Goal: Information Seeking & Learning: Learn about a topic

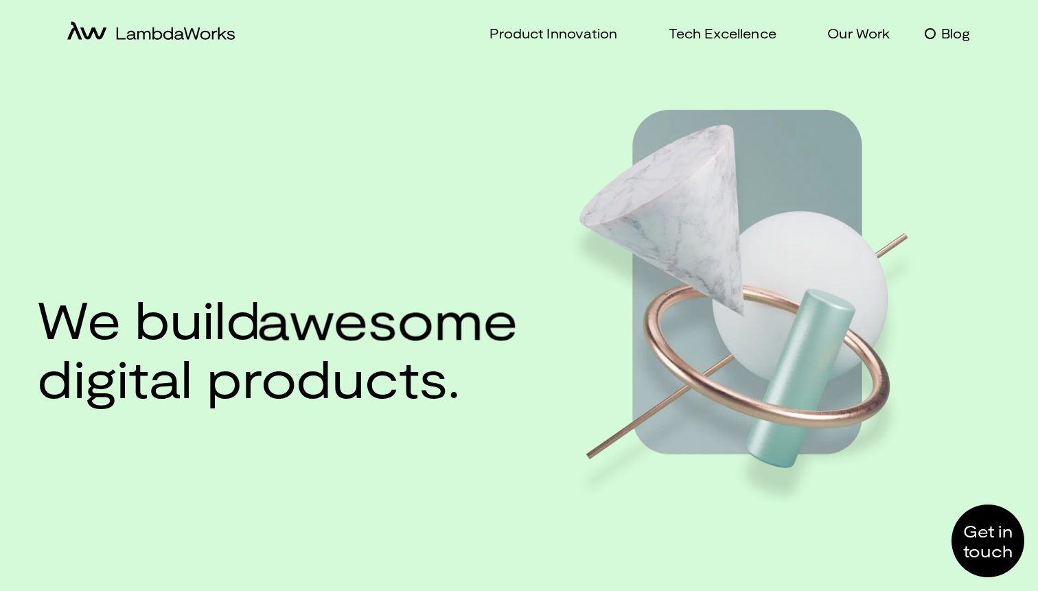
click at [947, 36] on p "Blog" at bounding box center [956, 33] width 30 height 20
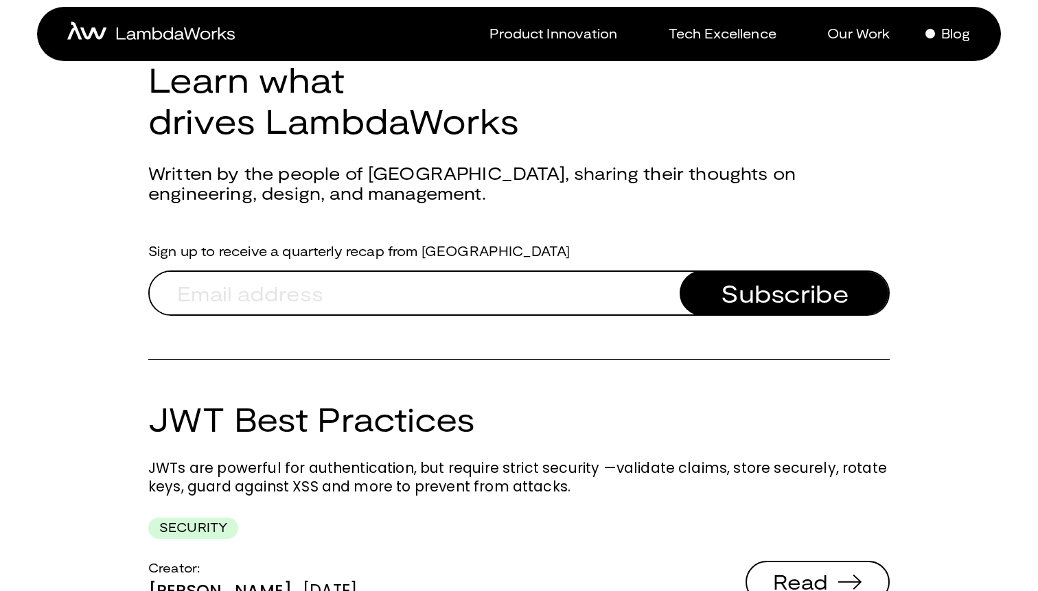
scroll to position [49, 0]
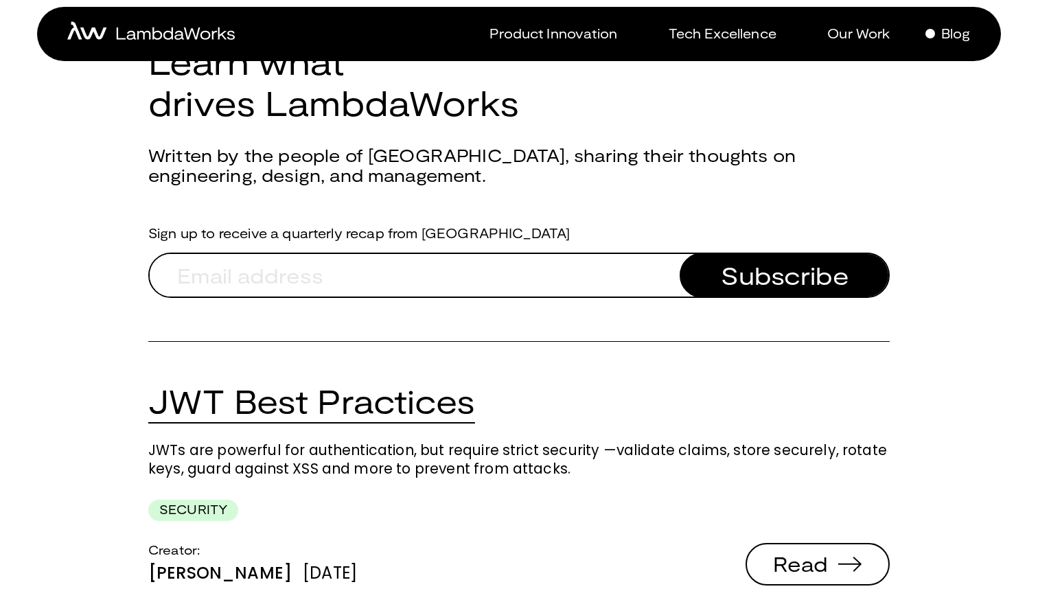
click at [464, 400] on link "JWT Best Practices" at bounding box center [311, 401] width 327 height 40
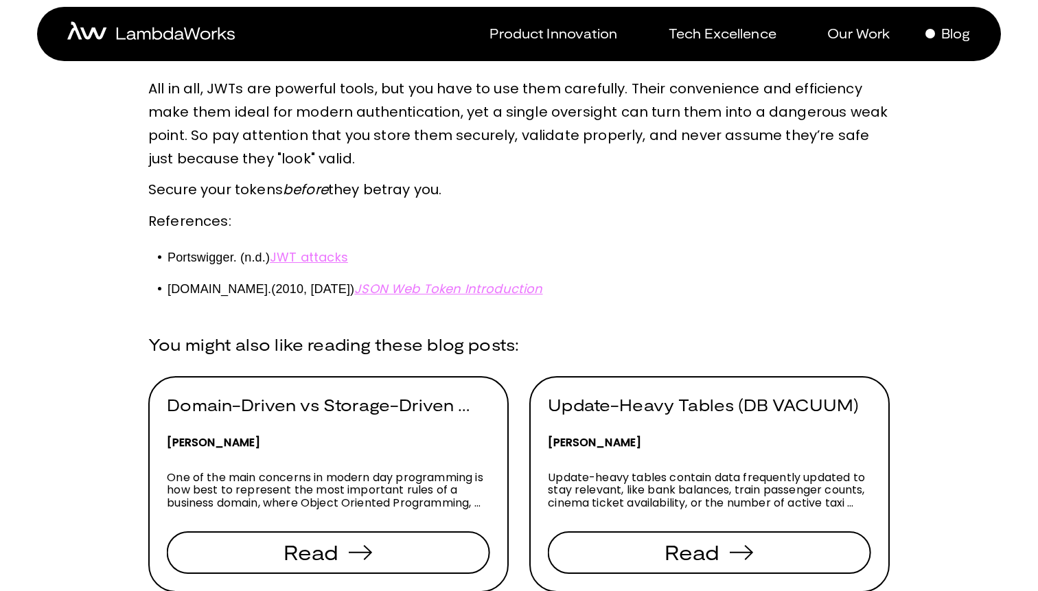
scroll to position [2519, 0]
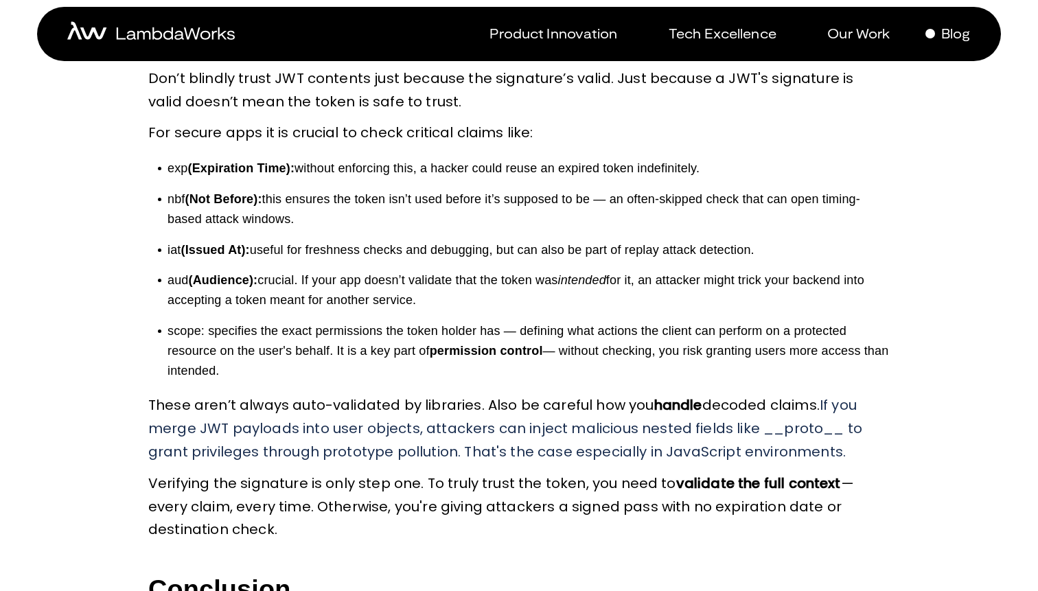
click at [214, 168] on strong "(Expiration Time):" at bounding box center [241, 168] width 107 height 14
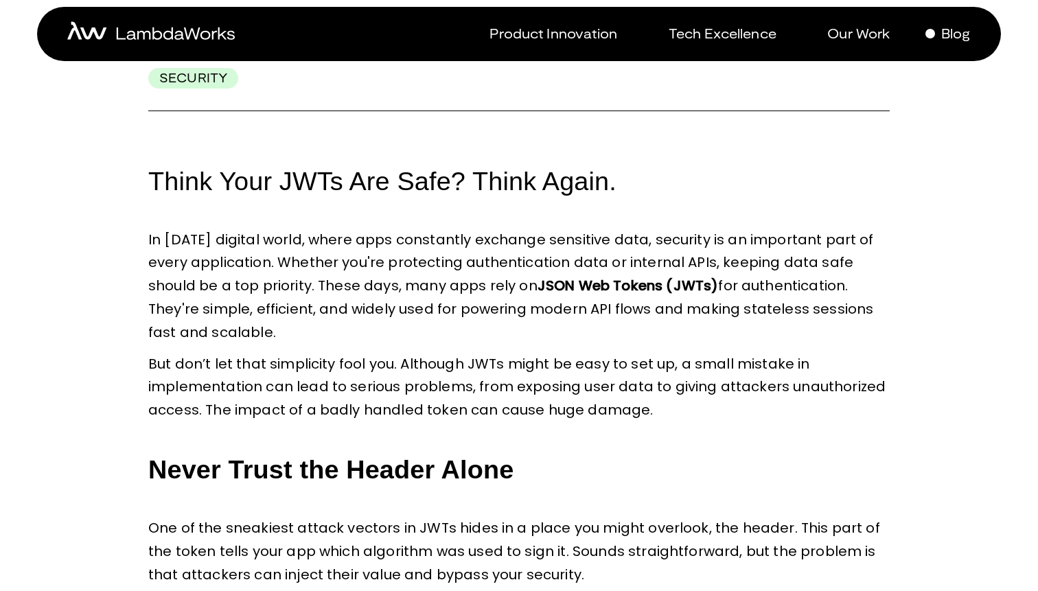
scroll to position [0, 0]
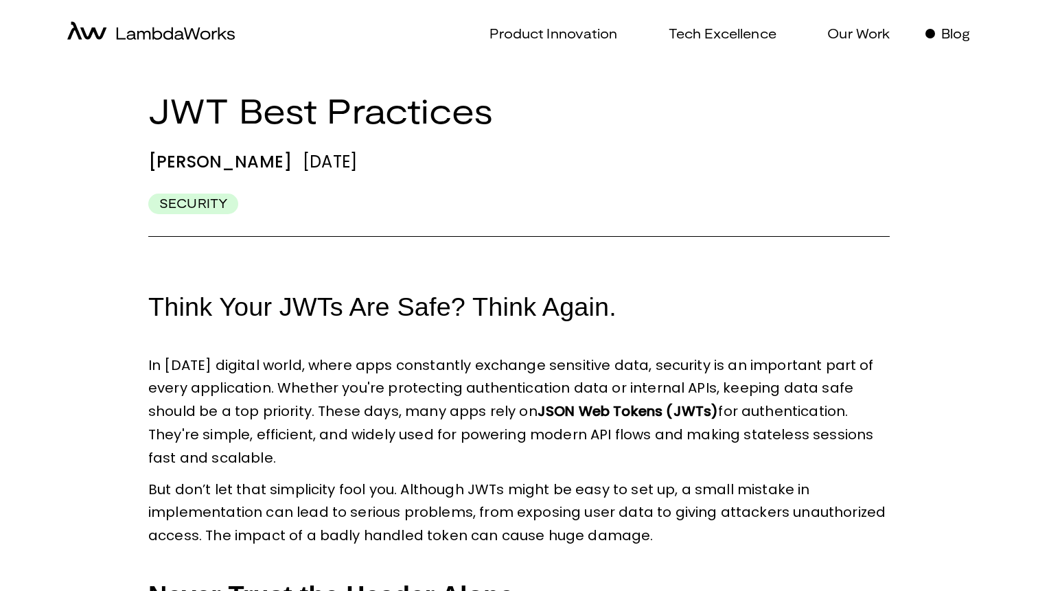
click at [275, 306] on span "Think Your JWTs Are Safe? Think Again." at bounding box center [382, 306] width 468 height 29
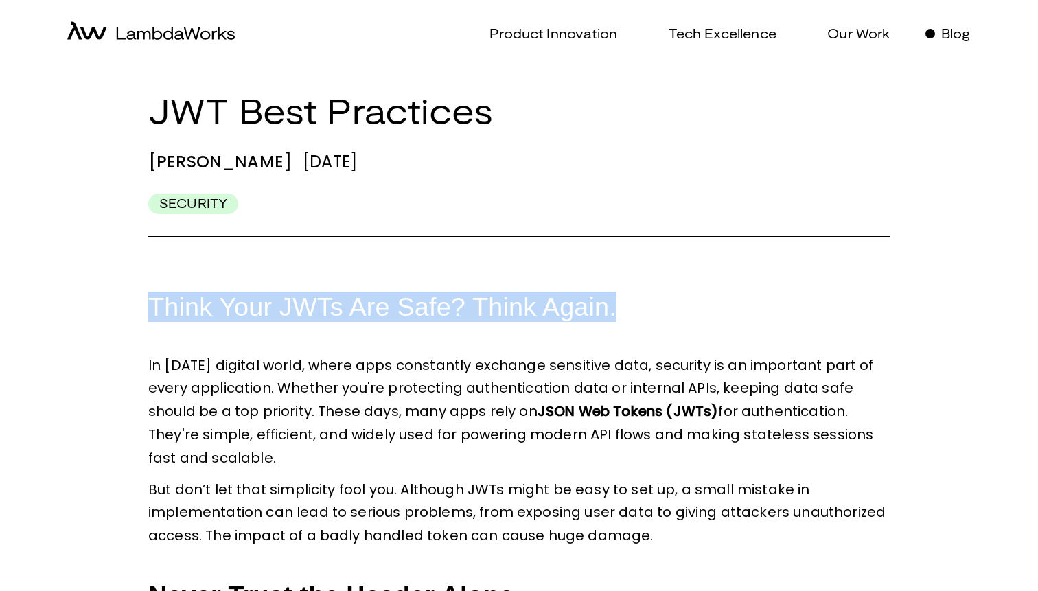
click at [275, 306] on span "Think Your JWTs Are Safe? Think Again." at bounding box center [382, 306] width 468 height 29
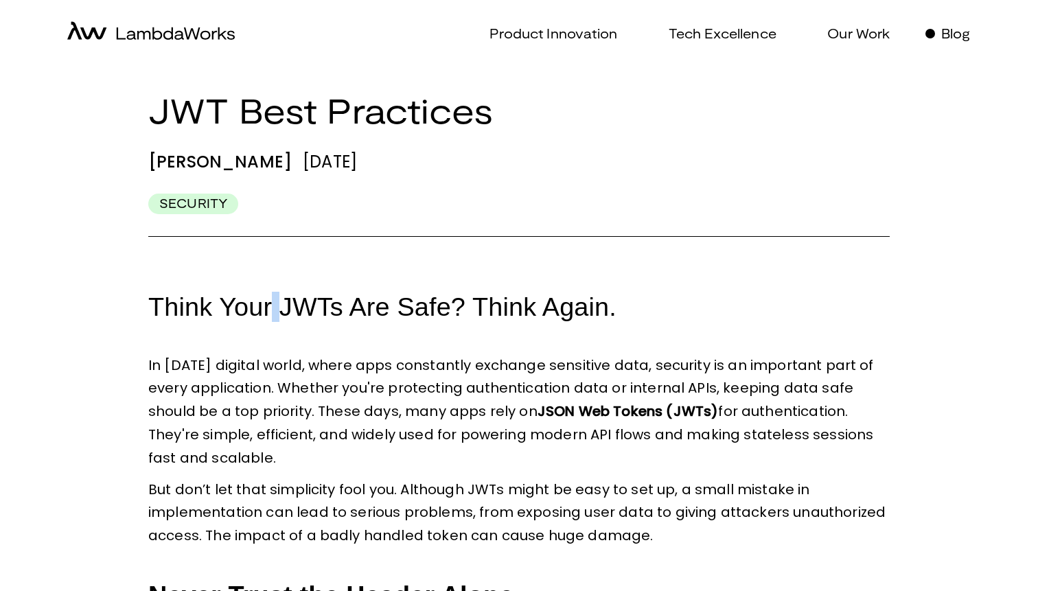
click at [275, 306] on span "Think Your JWTs Are Safe? Think Again." at bounding box center [382, 306] width 468 height 29
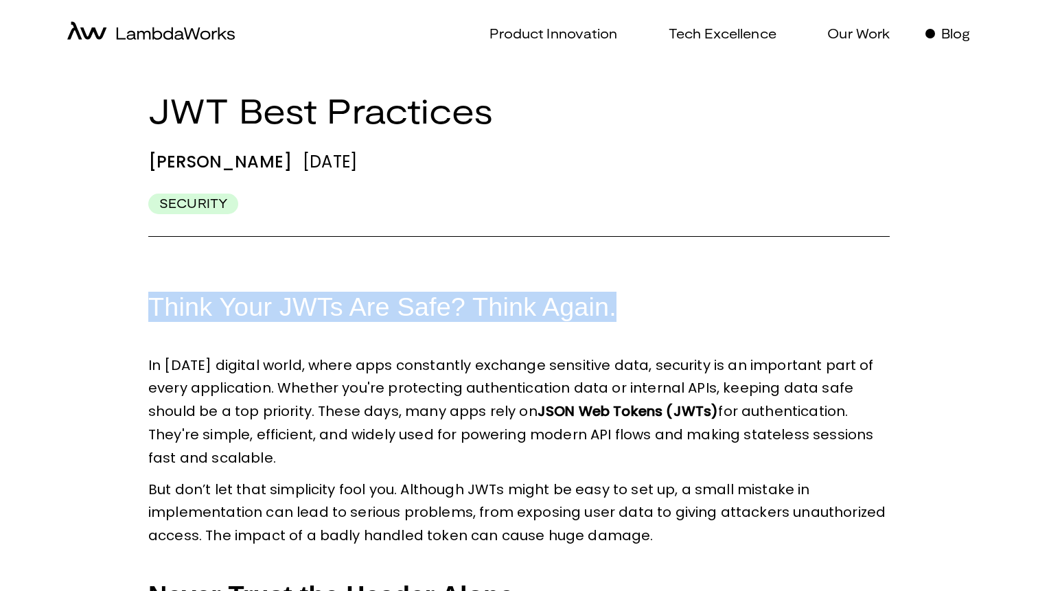
click at [275, 306] on span "Think Your JWTs Are Safe? Think Again." at bounding box center [382, 306] width 468 height 29
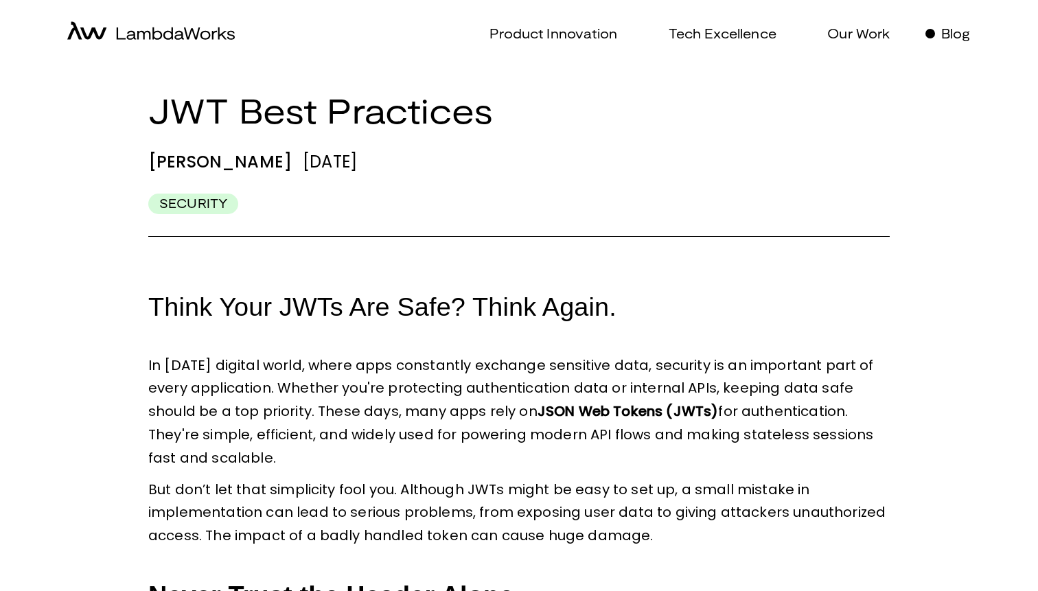
click at [389, 417] on span "In [DATE] digital world, where apps constantly exchange sensitive data, securit…" at bounding box center [512, 412] width 729 height 112
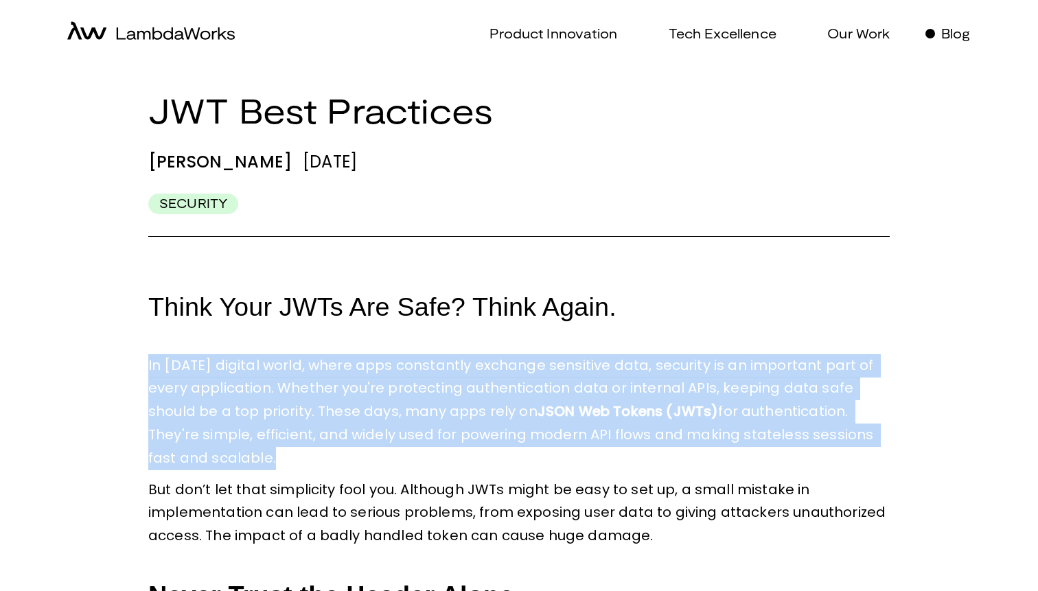
click at [389, 417] on span "In [DATE] digital world, where apps constantly exchange sensitive data, securit…" at bounding box center [512, 412] width 729 height 112
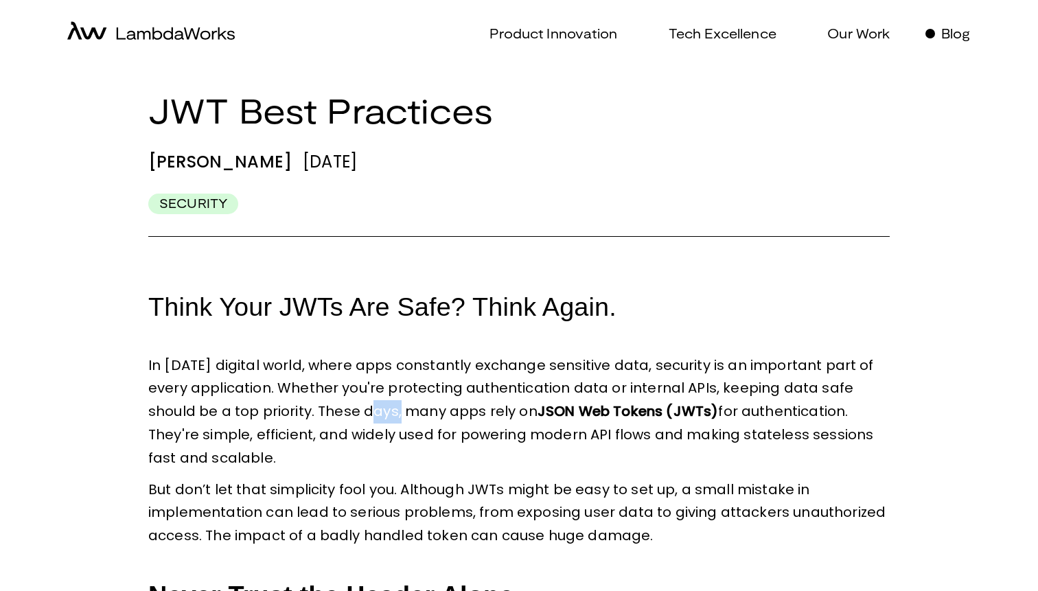
click at [389, 417] on span "In [DATE] digital world, where apps constantly exchange sensitive data, securit…" at bounding box center [512, 412] width 729 height 112
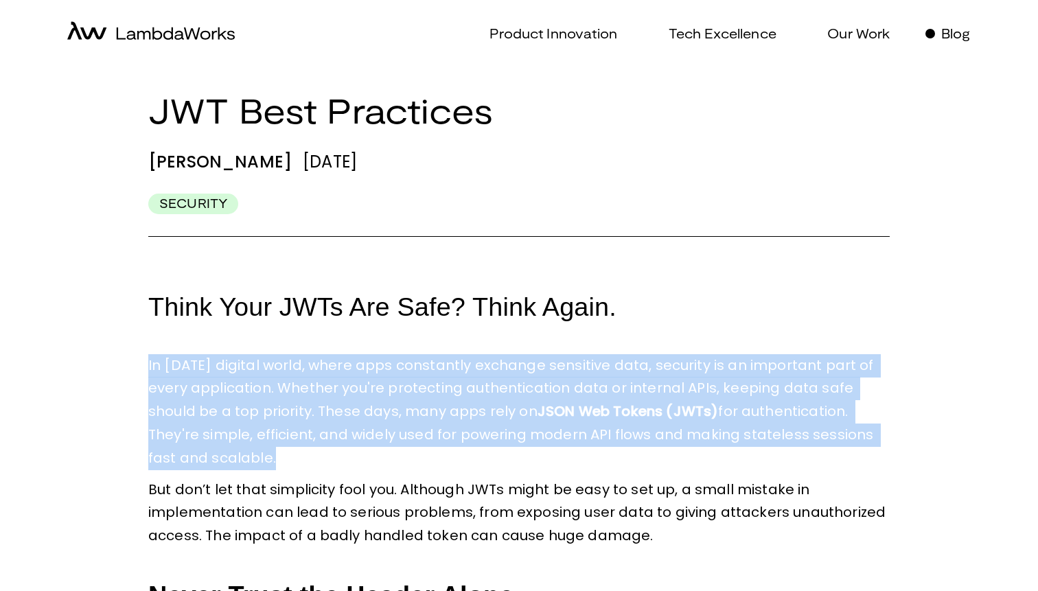
click at [389, 417] on span "In [DATE] digital world, where apps constantly exchange sensitive data, securit…" at bounding box center [512, 412] width 729 height 112
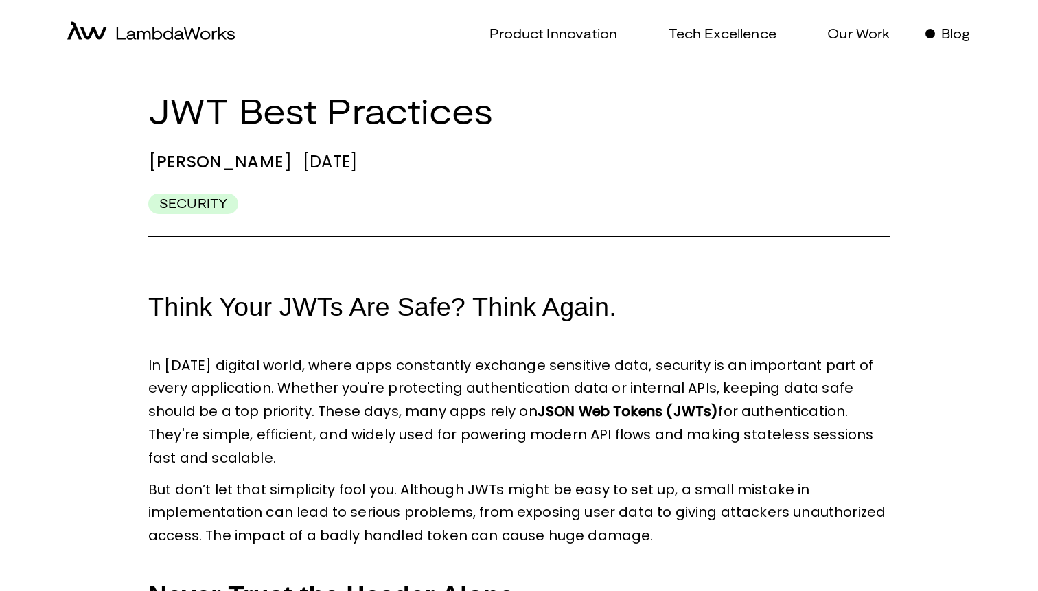
scroll to position [56, 0]
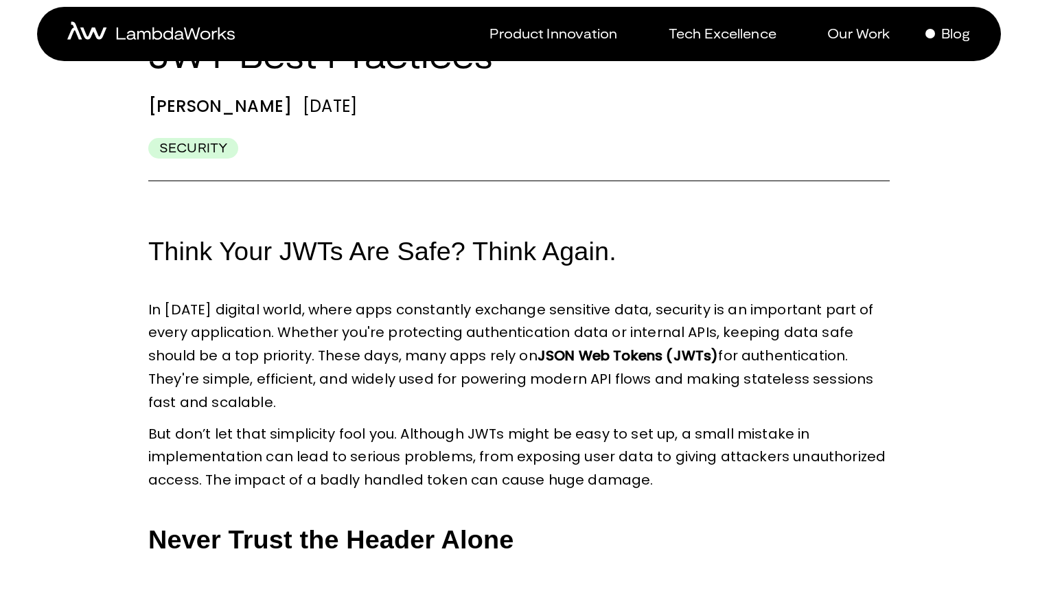
click at [270, 445] on p "But don’t let that simplicity fool you. Although JWTs might be easy to set up, …" at bounding box center [518, 457] width 741 height 69
click at [238, 477] on span "But don’t let that simplicity fool you. Although JWTs might be easy to set up, …" at bounding box center [518, 457] width 741 height 66
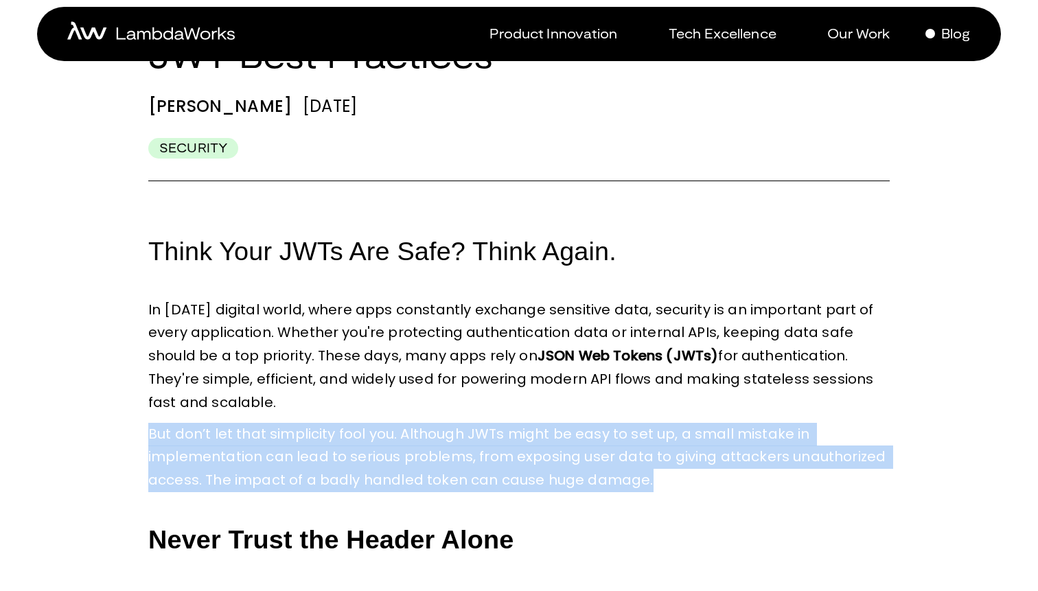
click at [238, 477] on span "But don’t let that simplicity fool you. Although JWTs might be easy to set up, …" at bounding box center [518, 457] width 741 height 66
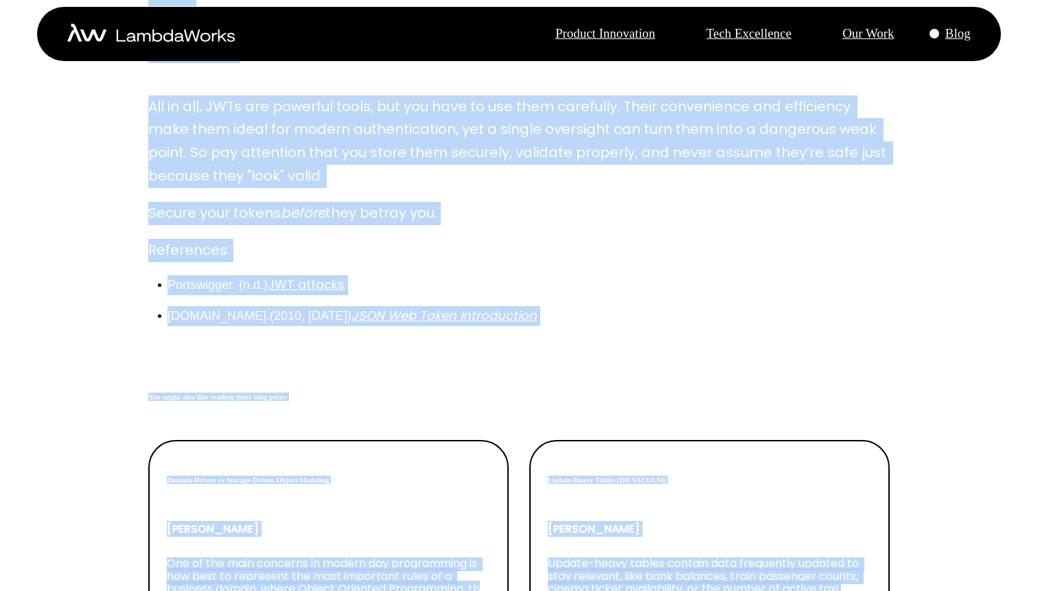
scroll to position [2458, 0]
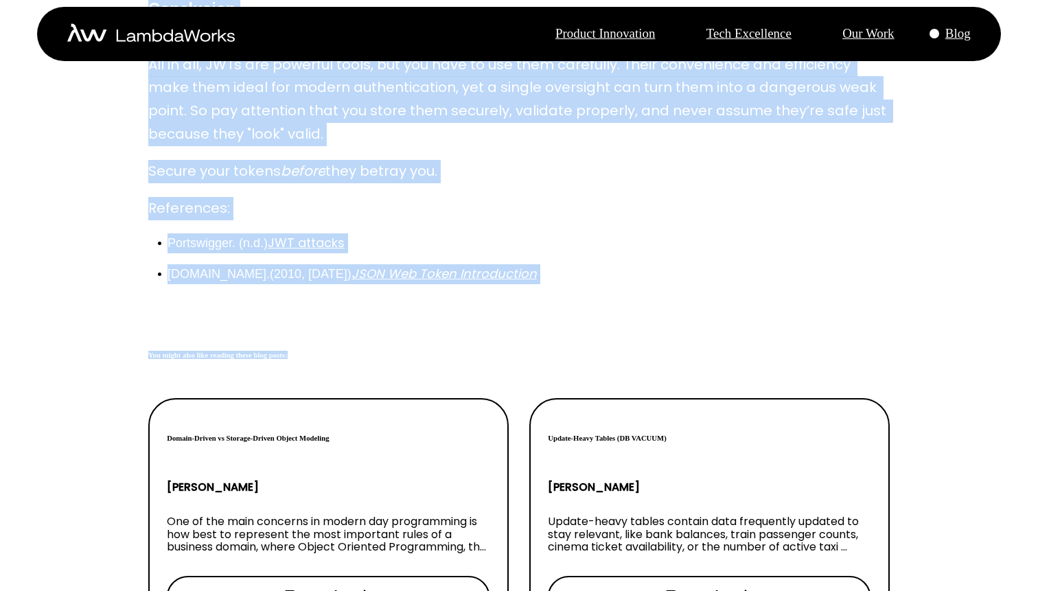
drag, startPoint x: 152, startPoint y: 216, endPoint x: 535, endPoint y: 296, distance: 392.1
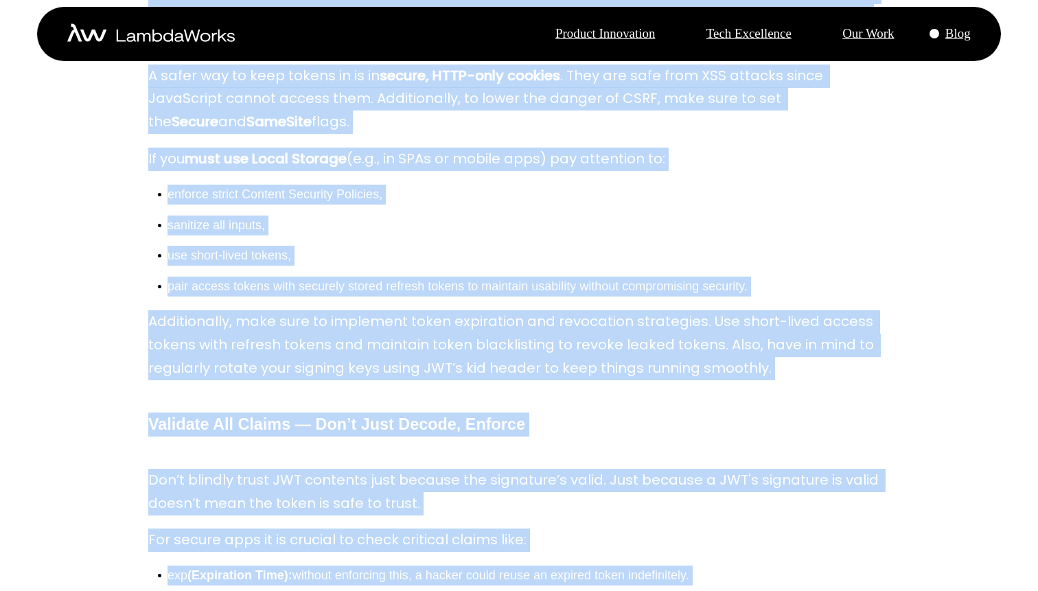
scroll to position [939, 0]
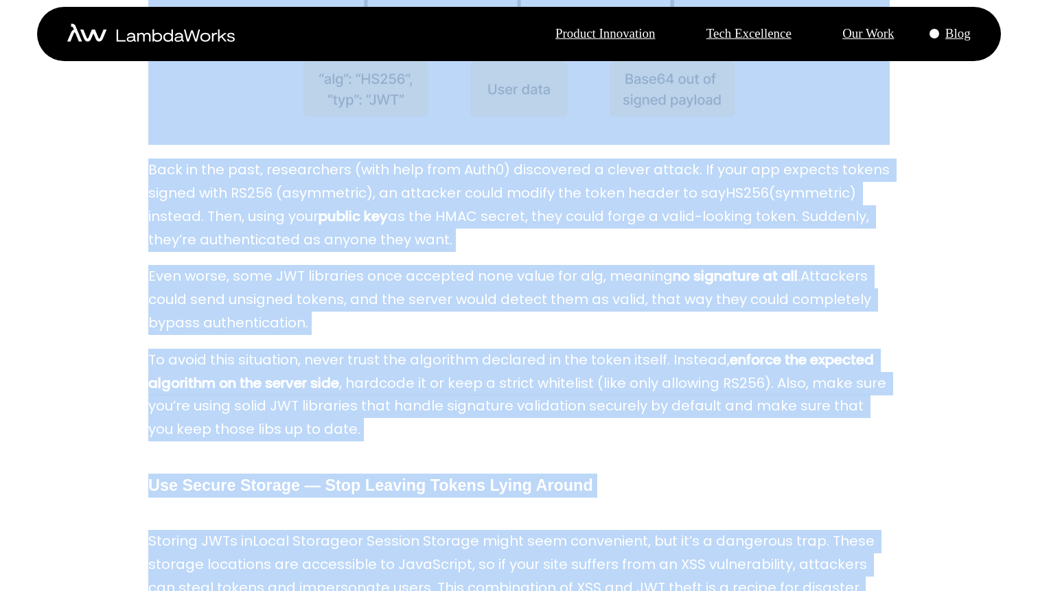
click at [535, 296] on p "Think Your JWTs Are Safe? Think Again. In [DATE] digital world, where apps cons…" at bounding box center [518, 583] width 741 height 2467
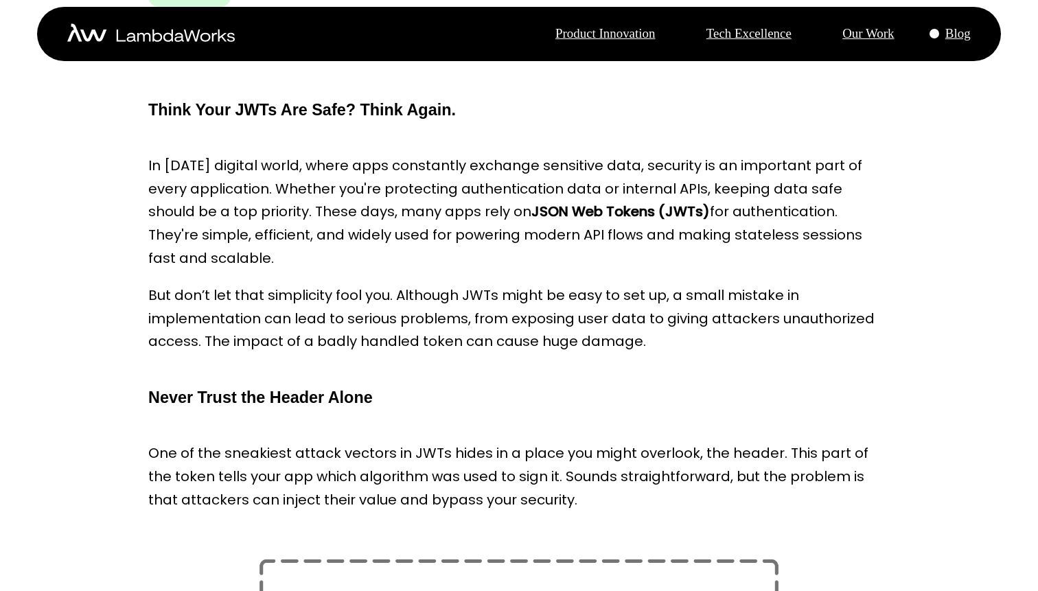
scroll to position [161, 0]
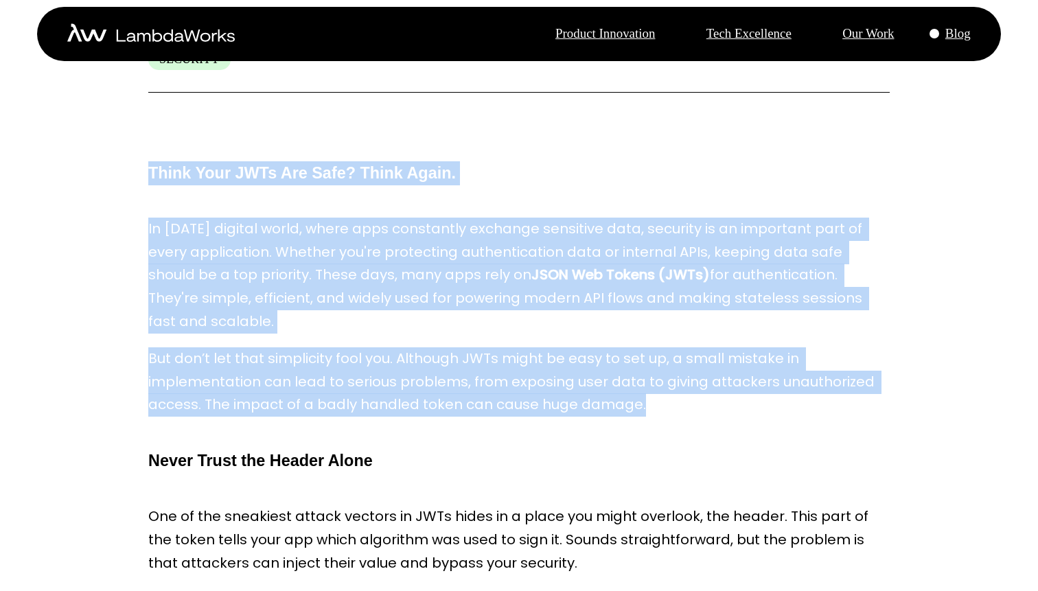
drag, startPoint x: 678, startPoint y: 373, endPoint x: 133, endPoint y: 154, distance: 587.1
copy p "Think Your JWTs Are Safe? Think Again. In [DATE] digital world, where apps cons…"
click at [456, 164] on span "Think Your JWTs Are Safe? Think Again." at bounding box center [302, 173] width 308 height 18
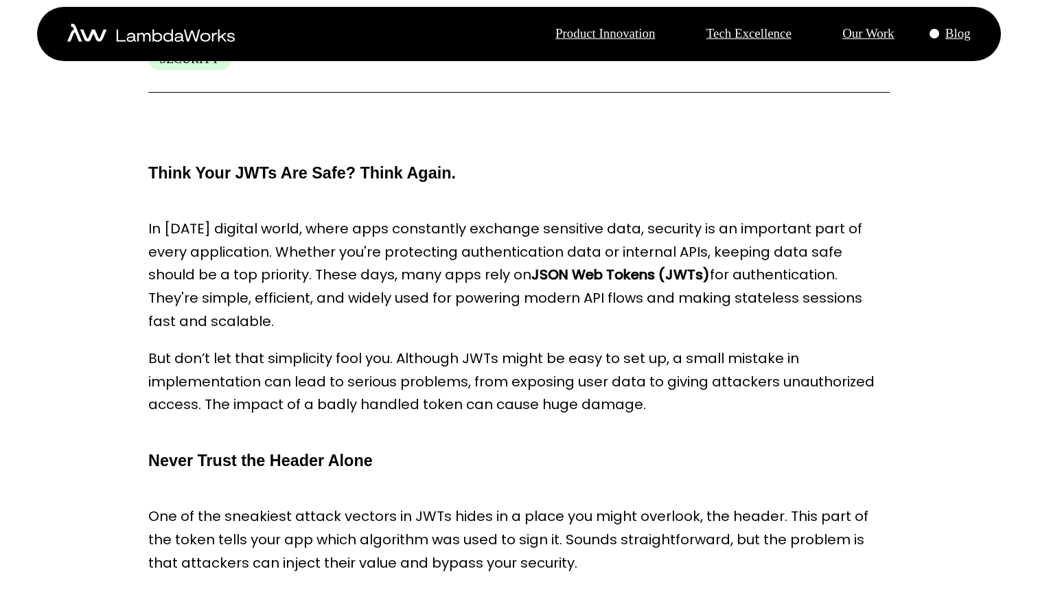
click at [948, 34] on p "Blog" at bounding box center [957, 33] width 25 height 16
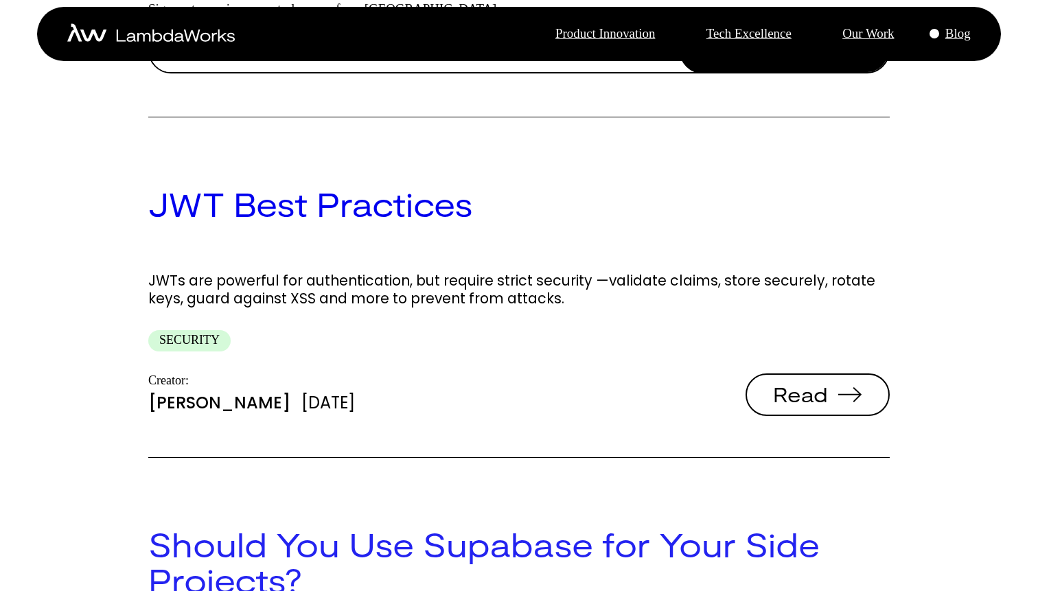
scroll to position [452, 0]
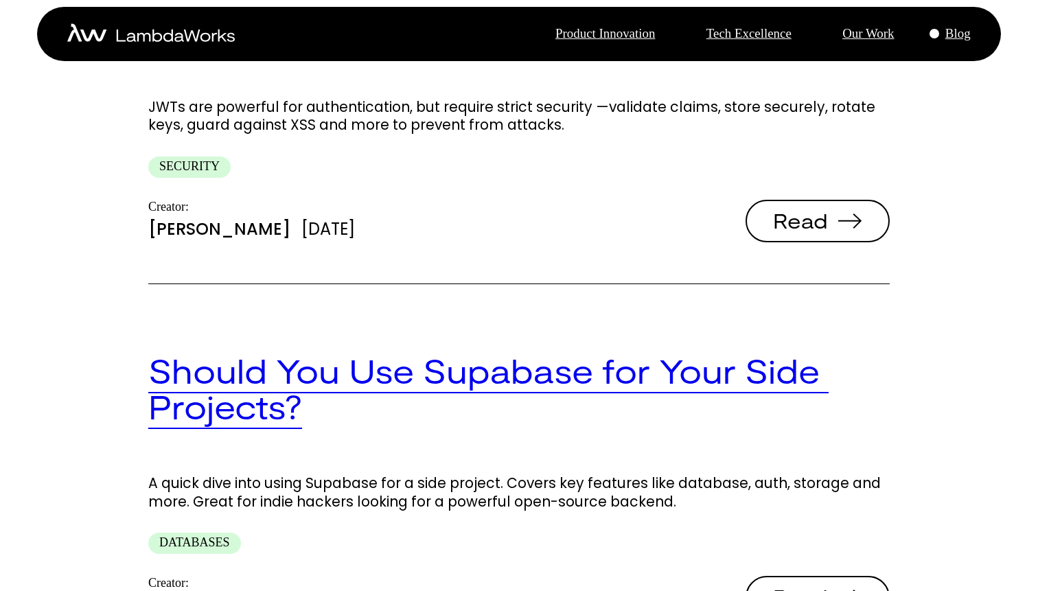
click at [384, 351] on link "Should You Use Supabase for Your Side Projects?" at bounding box center [488, 389] width 680 height 76
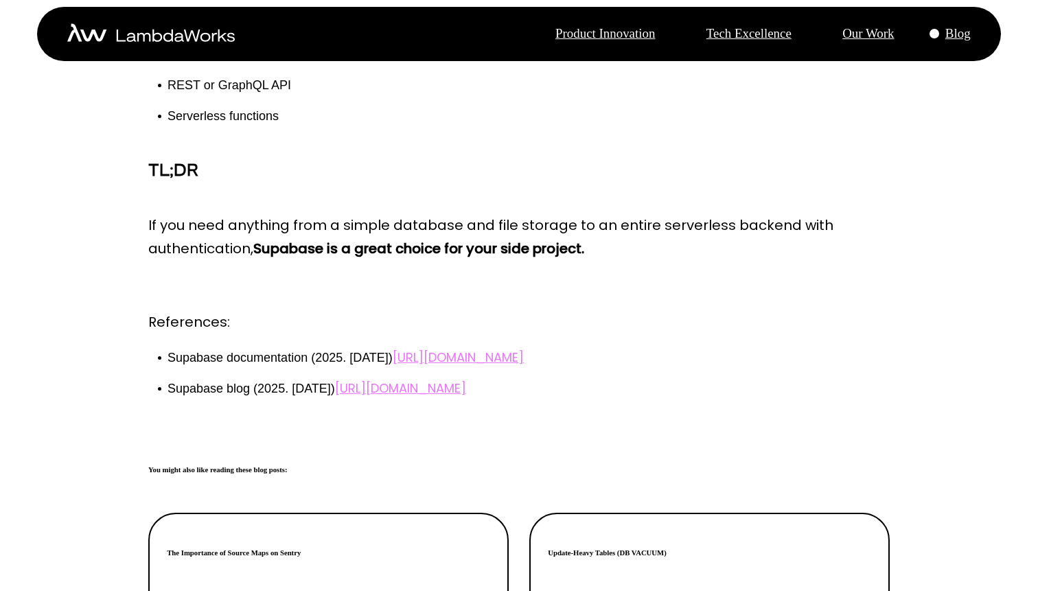
scroll to position [4031, 0]
